Goal: Information Seeking & Learning: Understand process/instructions

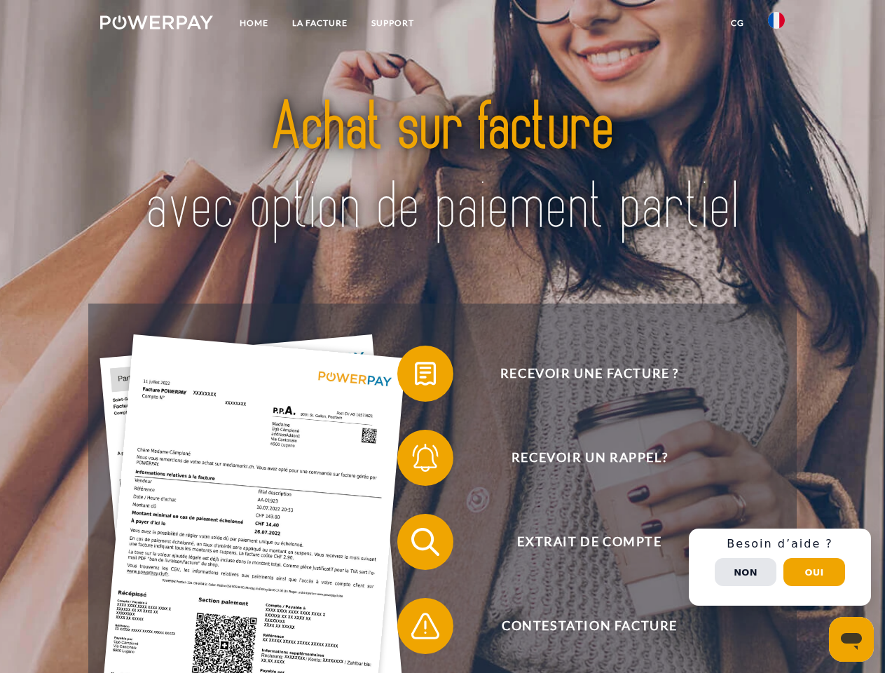
click at [156, 25] on img at bounding box center [156, 22] width 113 height 14
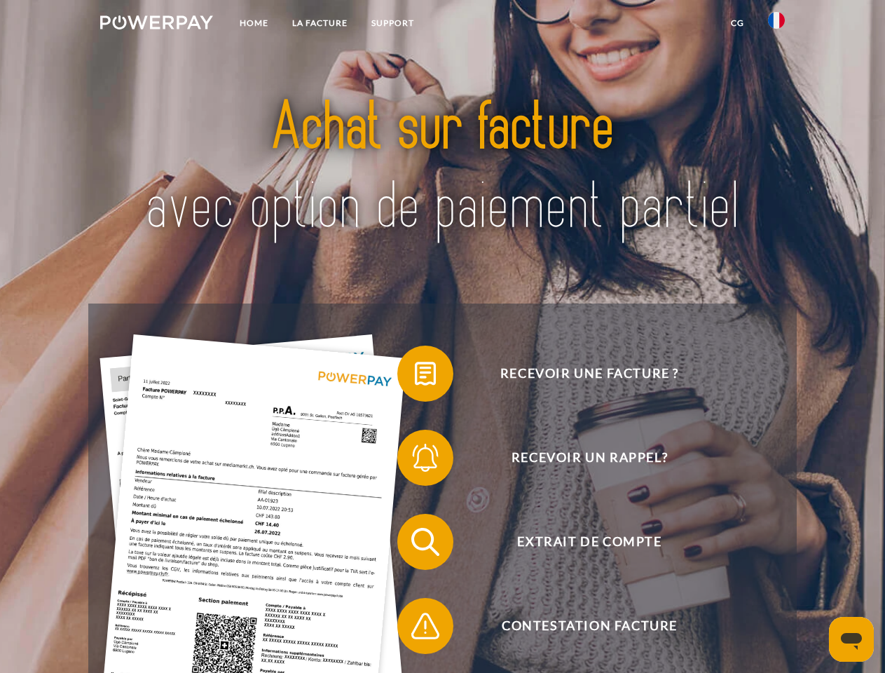
click at [776, 25] on img at bounding box center [776, 20] width 17 height 17
click at [737, 23] on link "CG" at bounding box center [737, 23] width 37 height 25
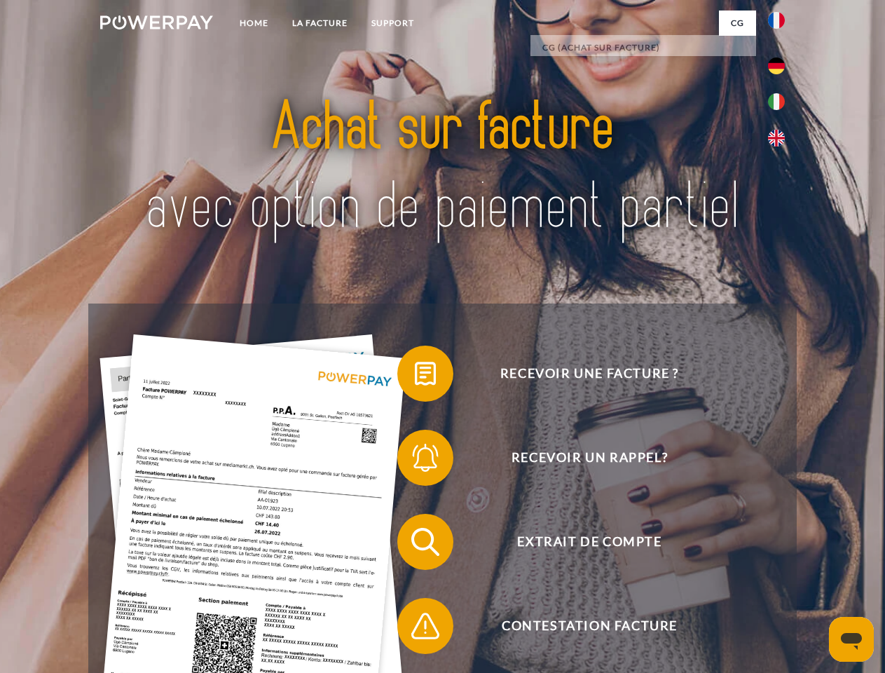
click at [415, 376] on span at bounding box center [404, 373] width 70 height 70
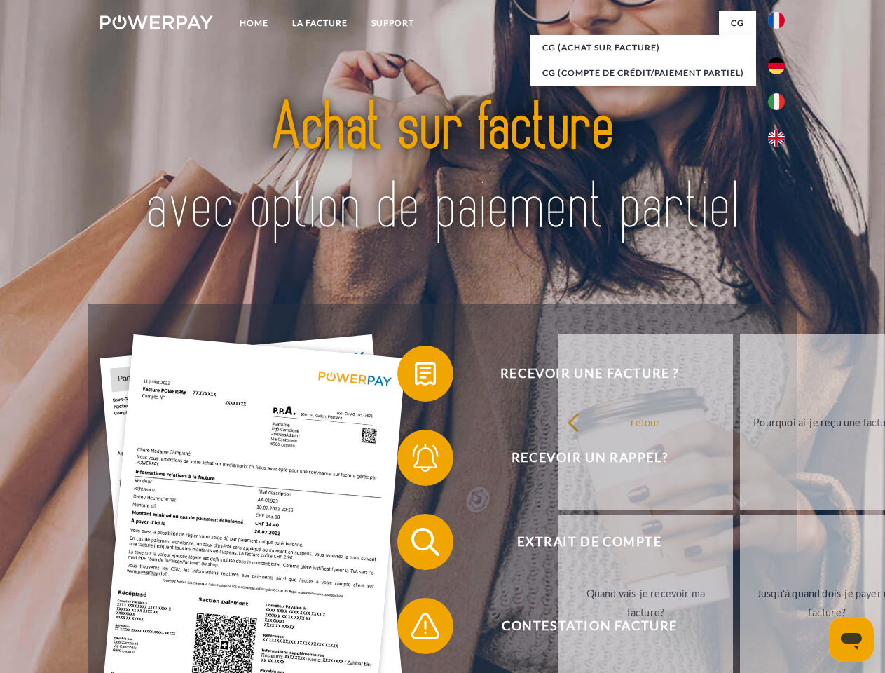
click at [415, 460] on span at bounding box center [404, 457] width 70 height 70
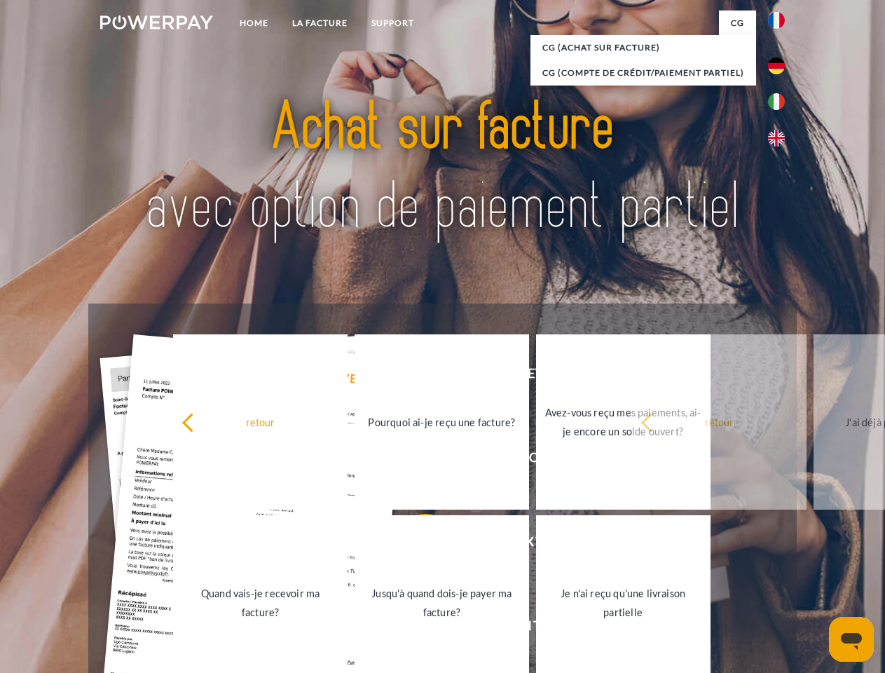
click at [415, 544] on link "Jusqu'à quand dois-je payer ma facture?" at bounding box center [442, 602] width 174 height 175
click at [415, 628] on span at bounding box center [404, 626] width 70 height 70
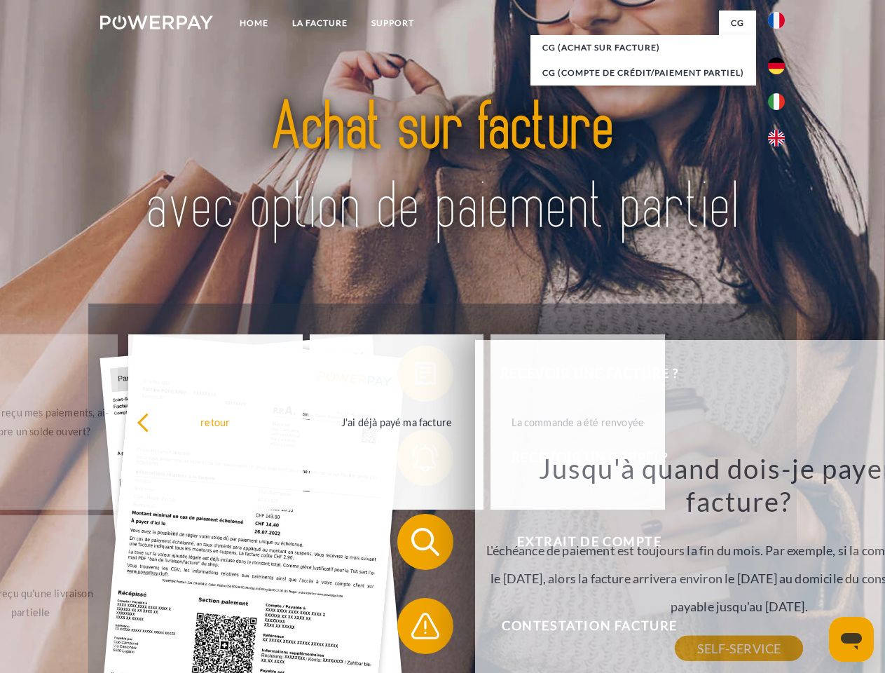
click at [780, 567] on div "Recevoir une facture ? Recevoir un rappel? Extrait de compte retour" at bounding box center [442, 583] width 708 height 561
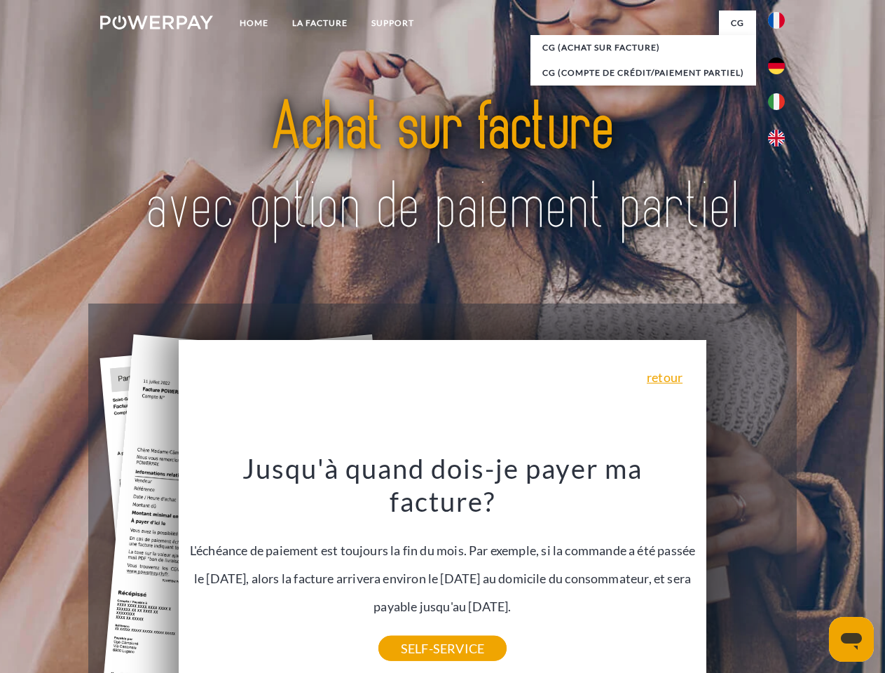
click at [746, 570] on span "Extrait de compte" at bounding box center [589, 542] width 343 height 56
click at [814, 572] on header "Home LA FACTURE Support" at bounding box center [442, 484] width 885 height 968
